Goal: Information Seeking & Learning: Learn about a topic

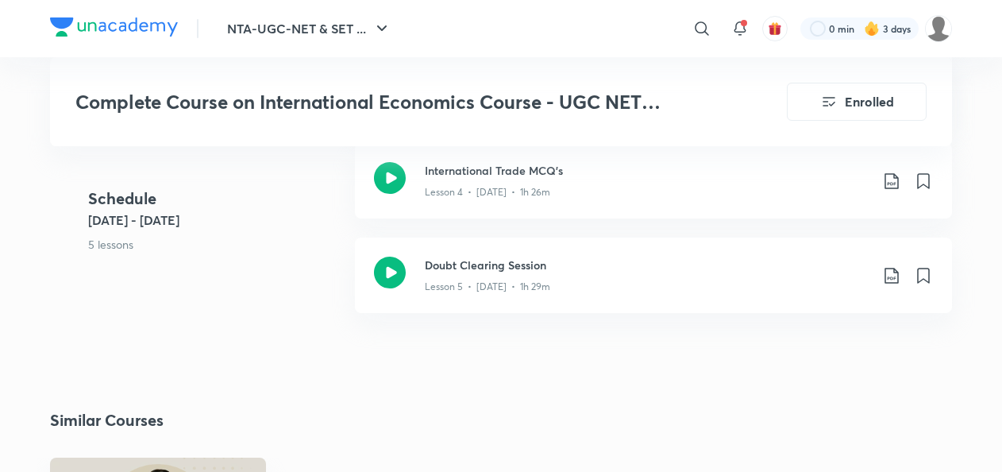
scroll to position [1269, 0]
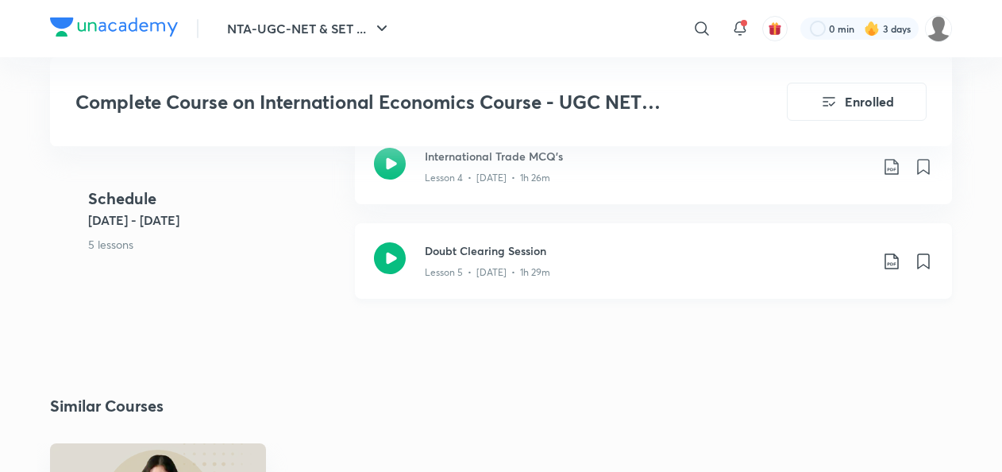
click at [510, 260] on div "Lesson 5 • [DATE] • 1h 29m" at bounding box center [647, 269] width 445 height 21
